Goal: Information Seeking & Learning: Find contact information

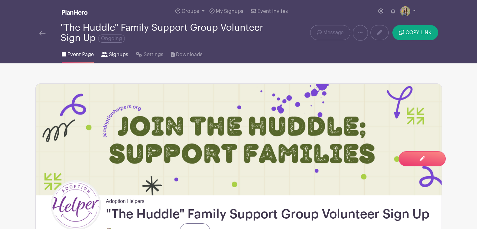
click at [117, 57] on span "Signups" at bounding box center [118, 55] width 19 height 8
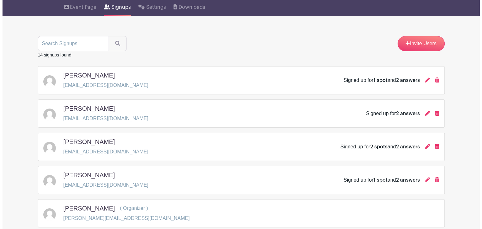
scroll to position [47, 0]
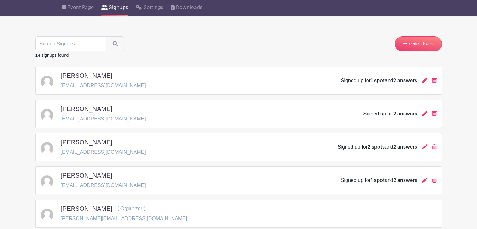
click at [161, 81] on div "[PERSON_NAME] [EMAIL_ADDRESS][DOMAIN_NAME] Signed up for 1 spot and 2 answers" at bounding box center [239, 81] width 396 height 18
click at [424, 80] on icon at bounding box center [424, 80] width 5 height 5
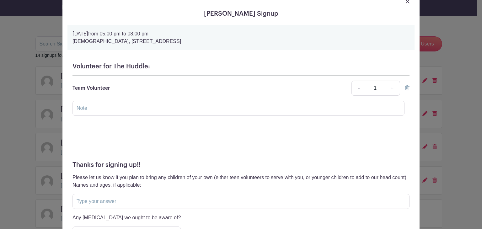
scroll to position [0, 0]
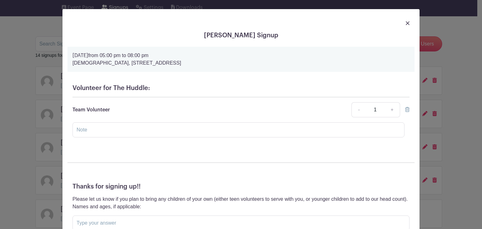
click at [406, 22] on img at bounding box center [408, 23] width 4 height 4
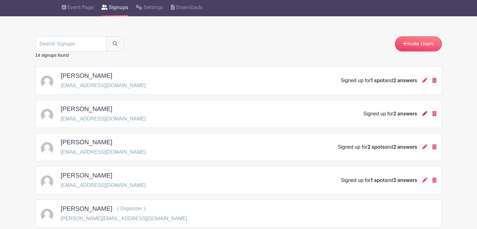
click at [423, 116] on icon at bounding box center [424, 113] width 5 height 5
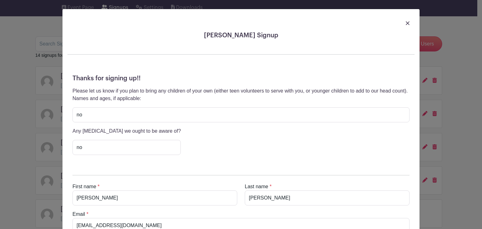
click at [406, 22] on img at bounding box center [408, 23] width 4 height 4
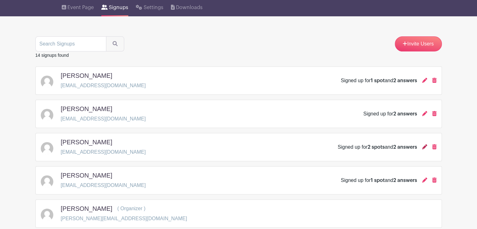
click at [424, 147] on icon at bounding box center [424, 146] width 5 height 5
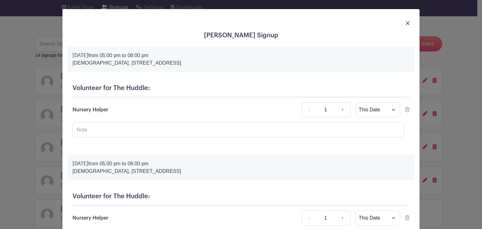
click at [406, 23] on img at bounding box center [408, 23] width 4 height 4
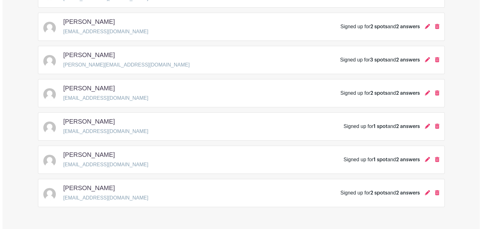
scroll to position [366, 0]
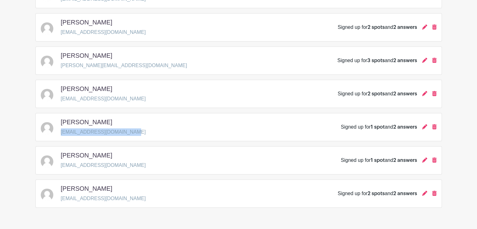
drag, startPoint x: 129, startPoint y: 130, endPoint x: 60, endPoint y: 135, distance: 69.2
click at [60, 135] on div "[PERSON_NAME] [EMAIL_ADDRESS][DOMAIN_NAME] Signed up for 1 spot and 2 answers" at bounding box center [238, 127] width 406 height 28
copy p "[EMAIL_ADDRESS][DOMAIN_NAME]"
click at [424, 191] on icon at bounding box center [424, 193] width 5 height 5
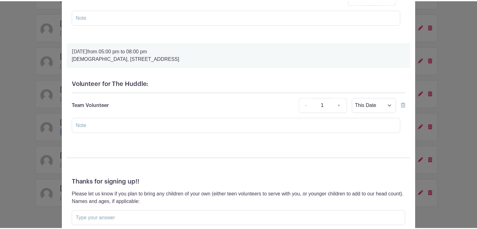
scroll to position [0, 0]
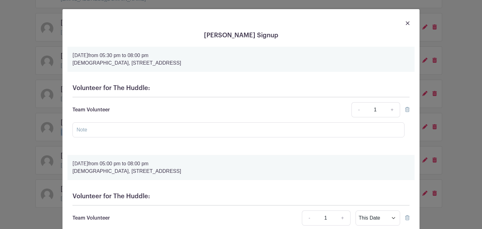
click at [406, 23] on img at bounding box center [408, 23] width 4 height 4
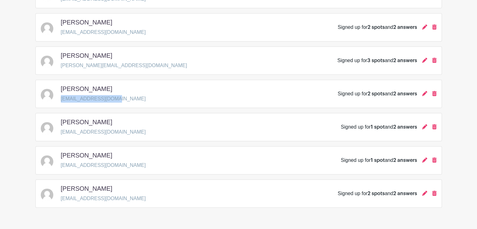
drag, startPoint x: 114, startPoint y: 96, endPoint x: 59, endPoint y: 106, distance: 56.1
click at [59, 106] on div "[PERSON_NAME] [EMAIL_ADDRESS][DOMAIN_NAME] Signed up for 2 spots and 2 answers" at bounding box center [238, 94] width 406 height 28
copy p "[EMAIL_ADDRESS][DOMAIN_NAME]"
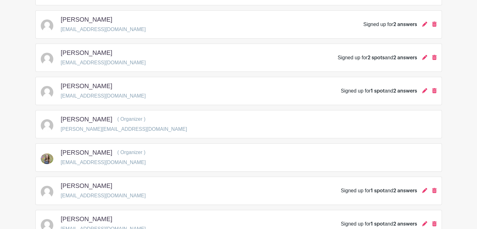
scroll to position [125, 0]
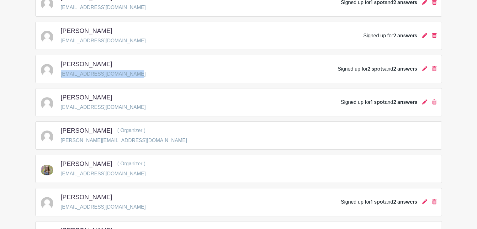
drag, startPoint x: 127, startPoint y: 75, endPoint x: 60, endPoint y: 74, distance: 66.8
click at [60, 74] on div "[PERSON_NAME] [EMAIL_ADDRESS][DOMAIN_NAME] Signed up for 2 spots and 2 answers" at bounding box center [239, 69] width 396 height 18
copy p "[EMAIL_ADDRESS][DOMAIN_NAME]"
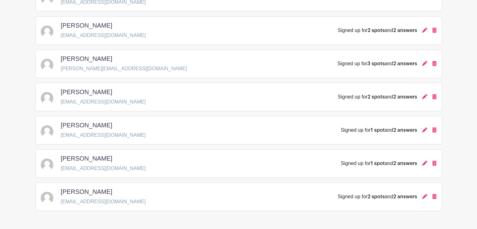
scroll to position [368, 0]
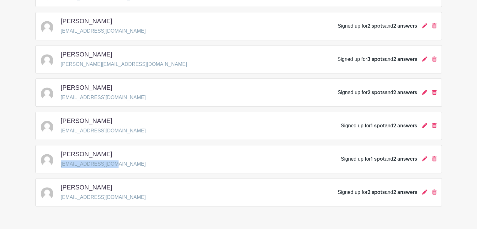
drag, startPoint x: 110, startPoint y: 165, endPoint x: 60, endPoint y: 164, distance: 50.2
click at [60, 164] on div "[PERSON_NAME] [EMAIL_ADDRESS][DOMAIN_NAME] Signed up for 1 spot and 2 answers" at bounding box center [239, 159] width 396 height 18
copy p "[EMAIL_ADDRESS][DOMAIN_NAME]"
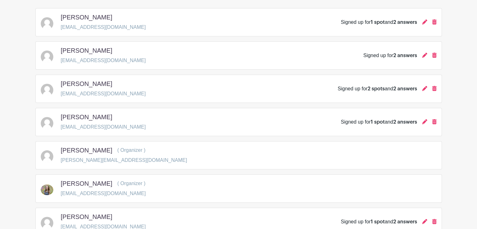
scroll to position [0, 0]
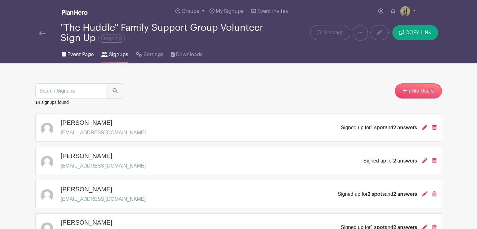
click at [78, 56] on span "Event Page" at bounding box center [80, 55] width 26 height 8
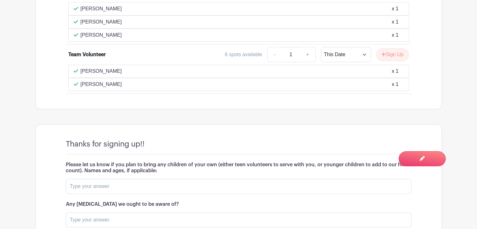
scroll to position [632, 0]
